Goal: Check status: Check status

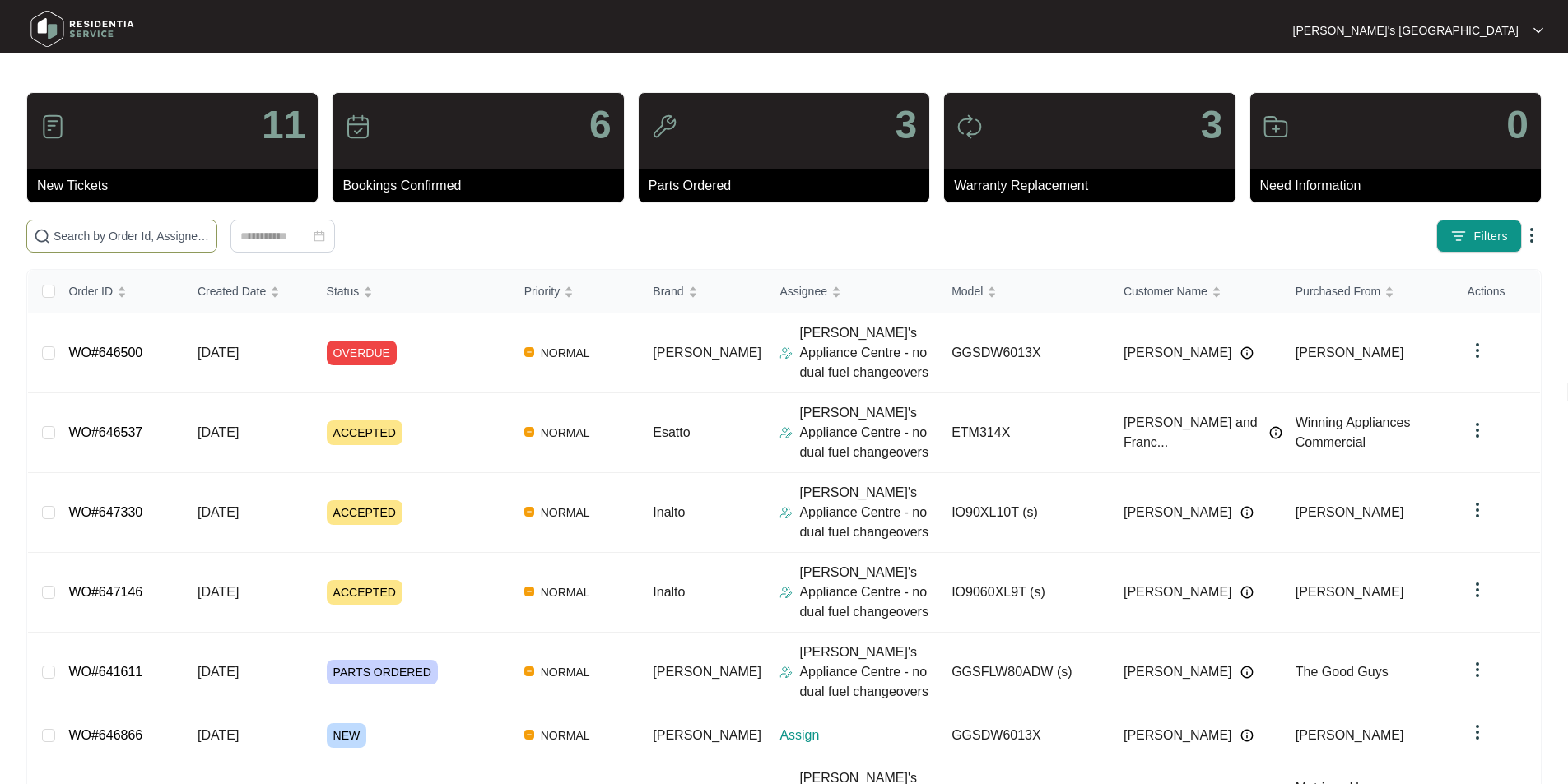
click at [217, 223] on span at bounding box center [121, 235] width 191 height 33
click at [210, 228] on input "text" at bounding box center [132, 235] width 157 height 18
type input "646040"
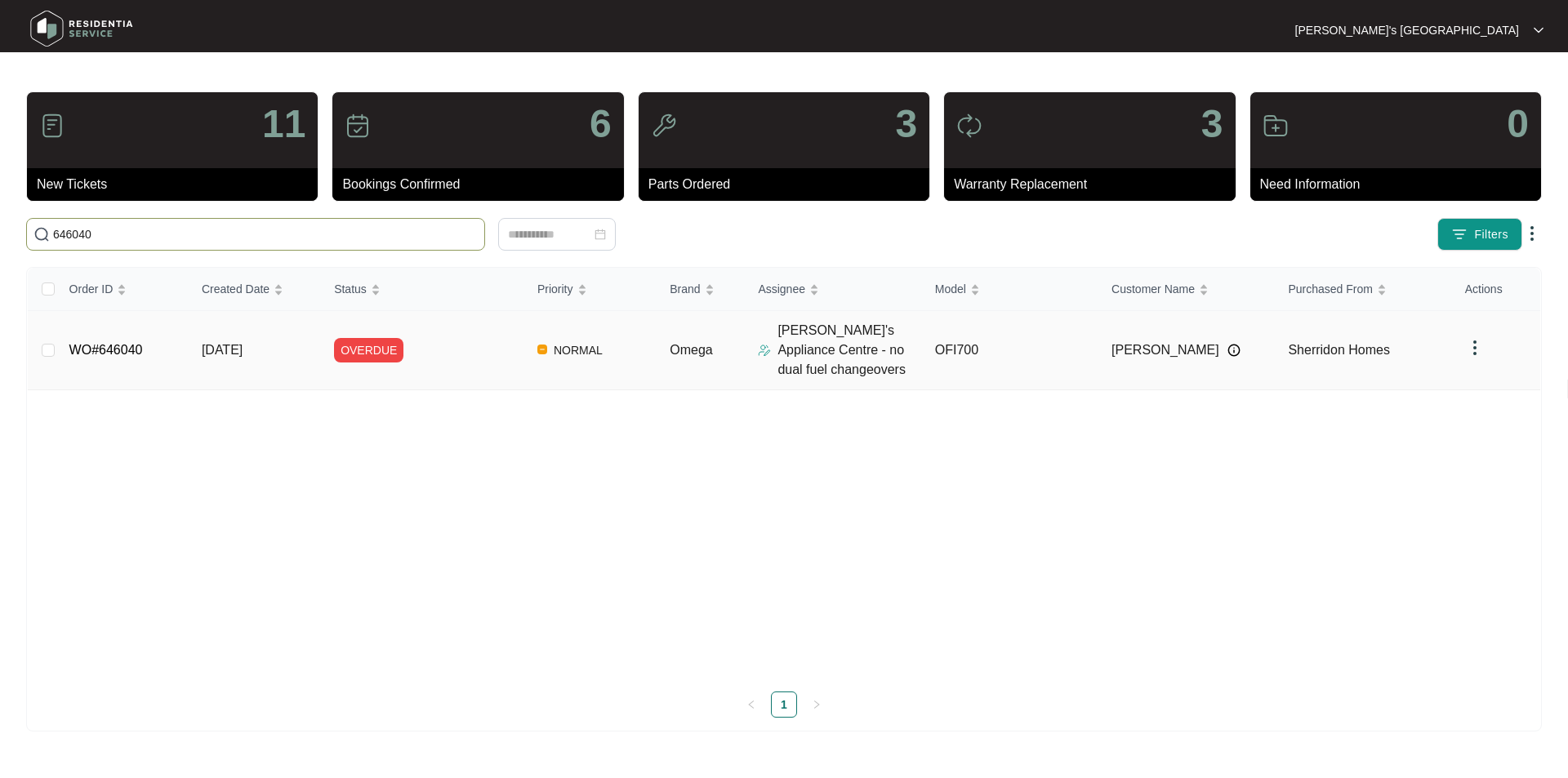
click at [107, 351] on link "WO#646040" at bounding box center [106, 349] width 73 height 14
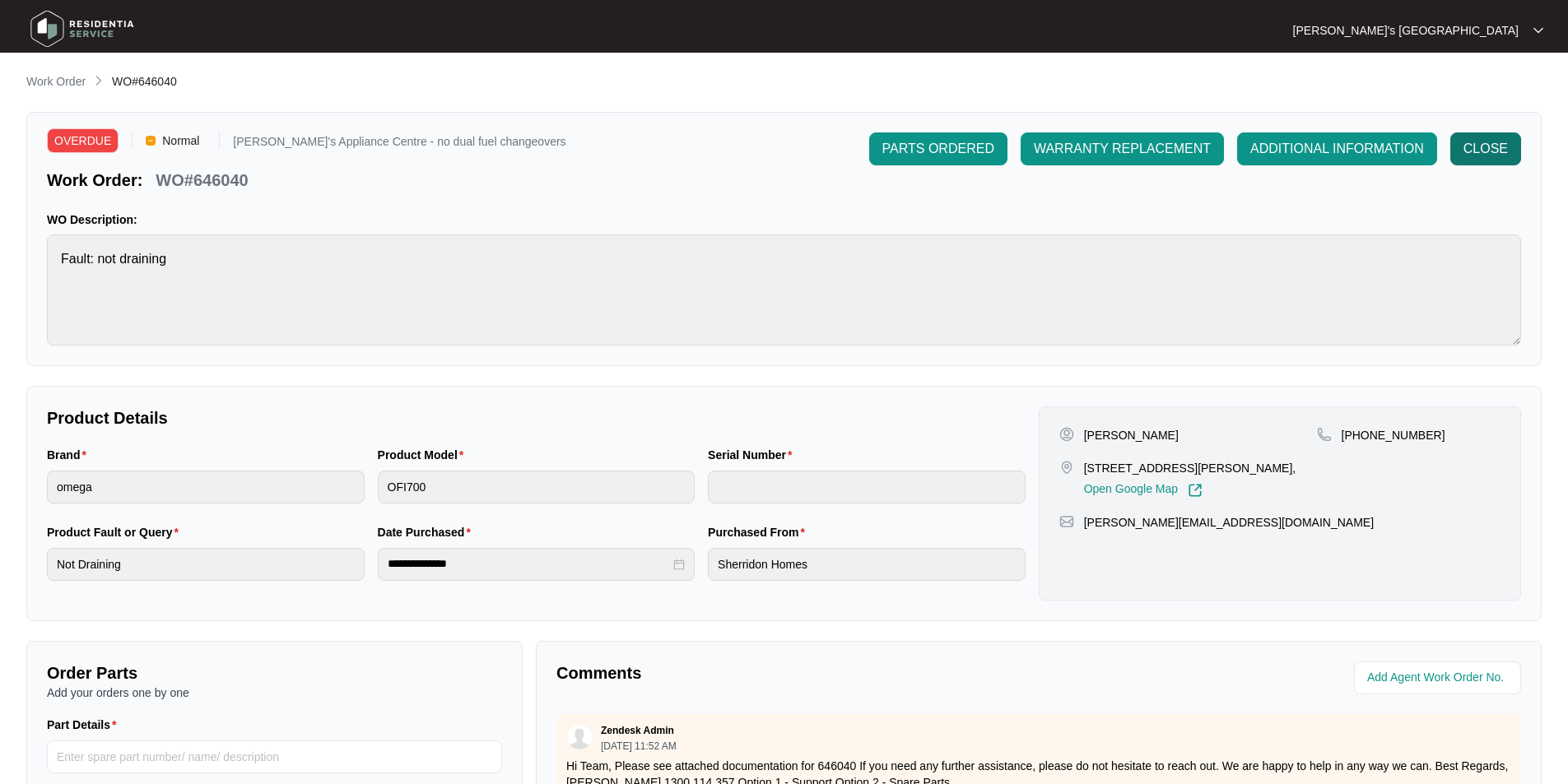
click at [1488, 137] on button "CLOSE" at bounding box center [1486, 148] width 71 height 33
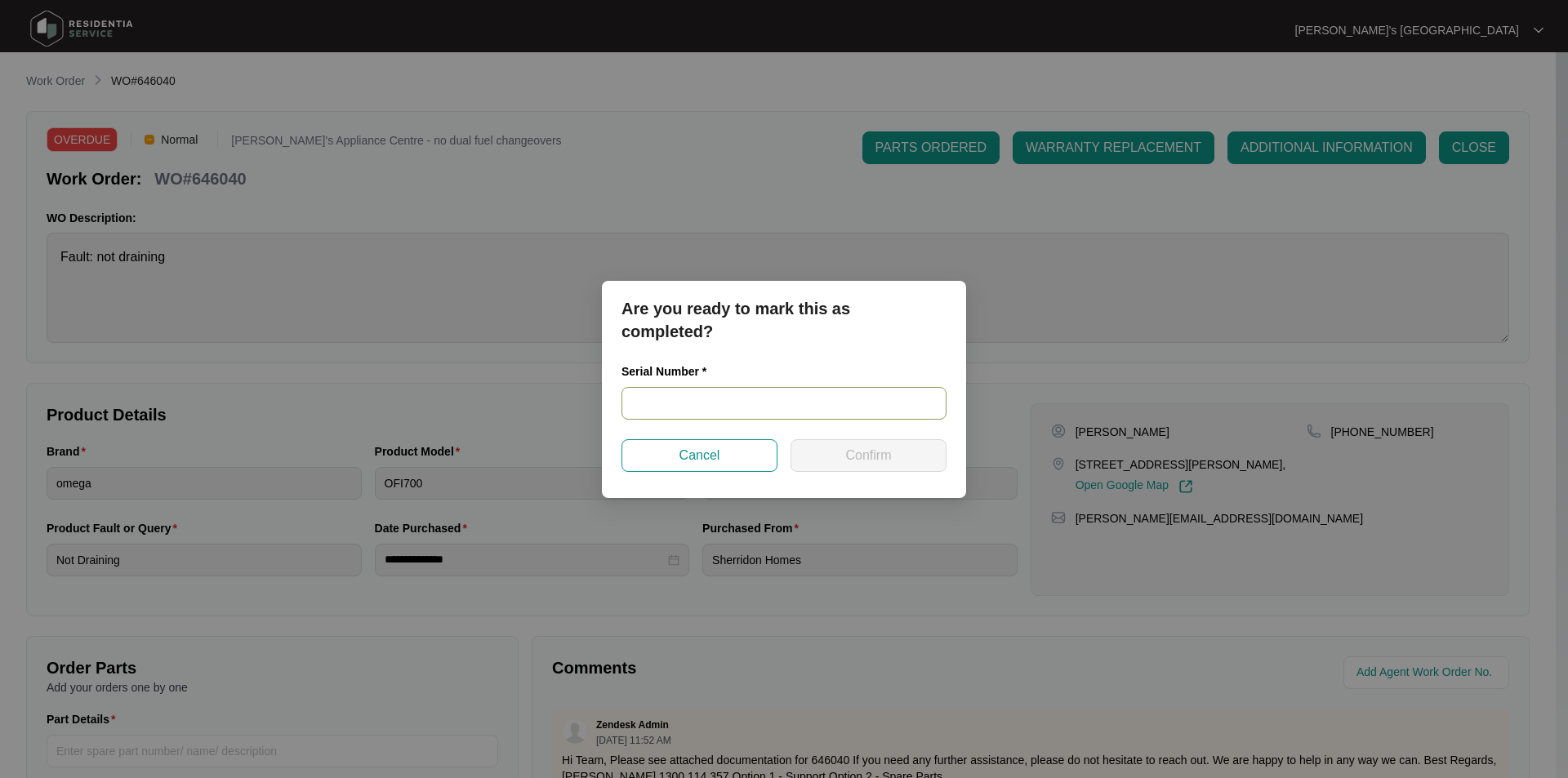
click at [724, 395] on input "text" at bounding box center [784, 403] width 325 height 32
paste input "23087084020100098"
type input "23087084020100098"
click at [854, 450] on span "Confirm" at bounding box center [868, 456] width 45 height 19
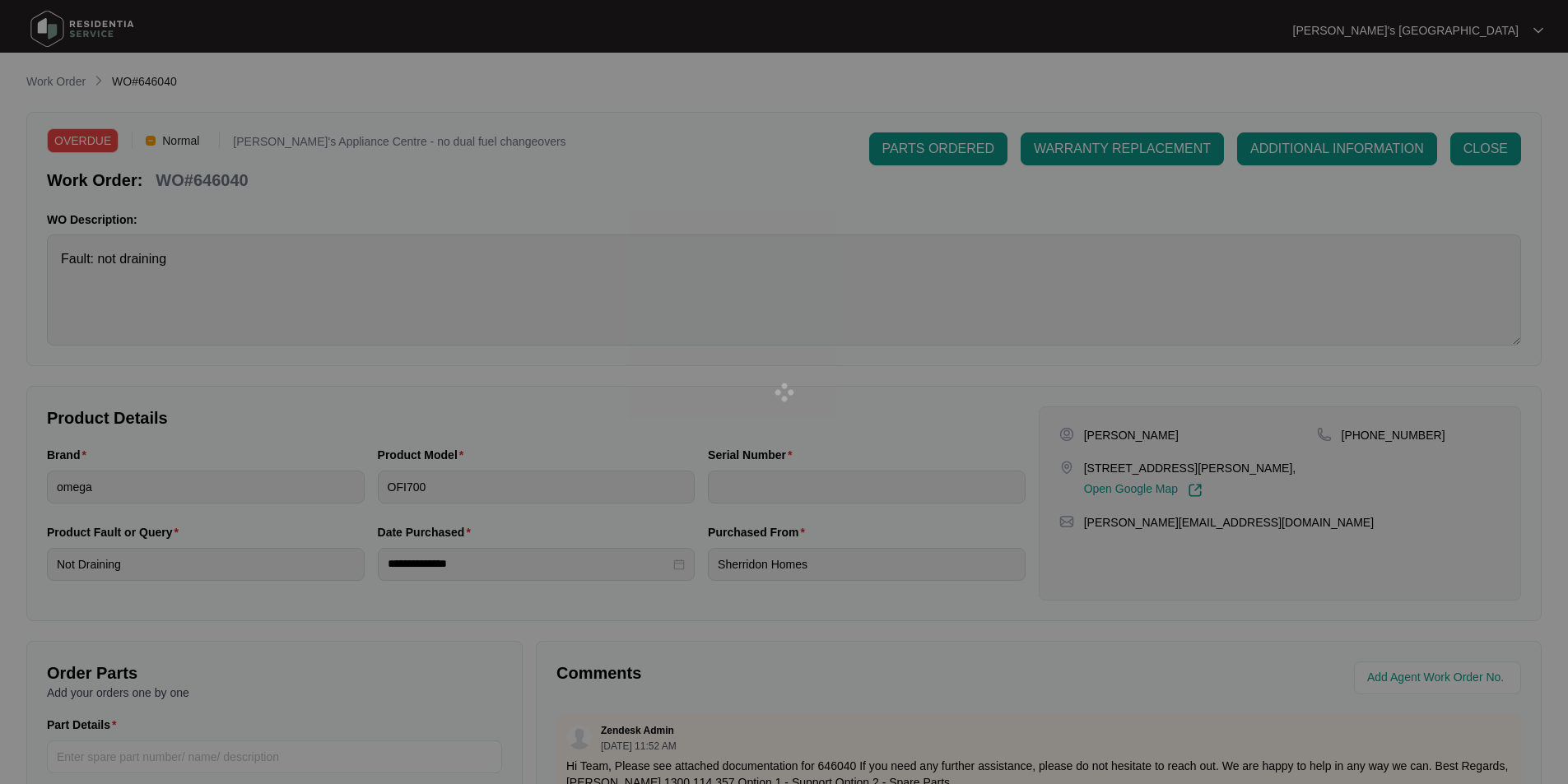
type input "23087084020100098"
